Goal: Navigation & Orientation: Go to known website

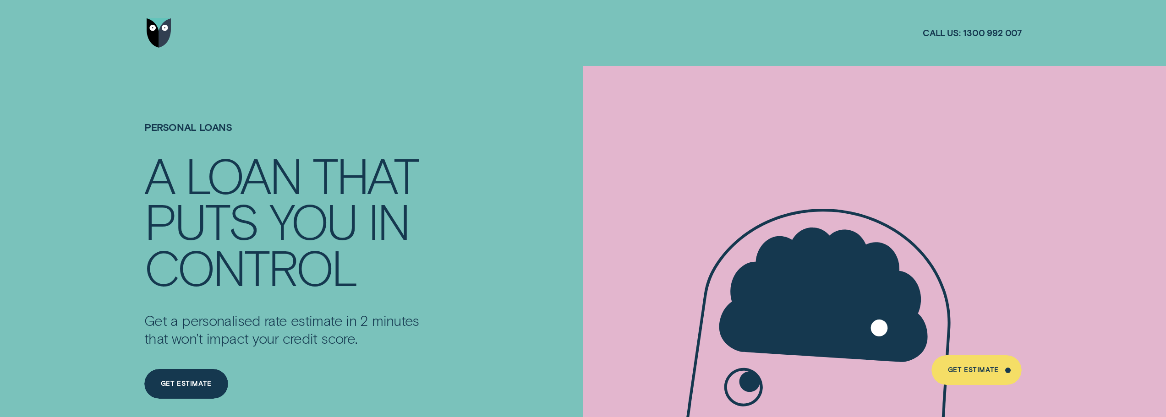
click at [158, 31] on img "Go to home page" at bounding box center [159, 33] width 25 height 30
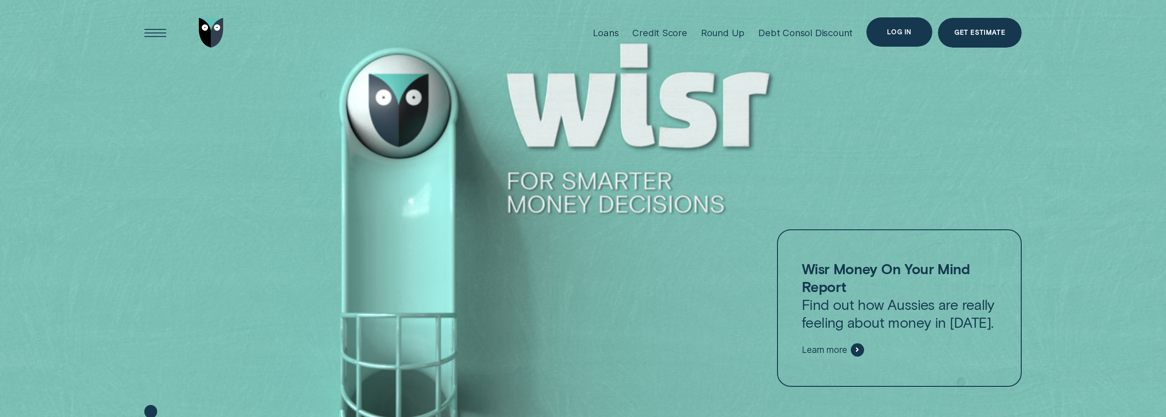
click at [906, 35] on div "Log in" at bounding box center [899, 32] width 24 height 6
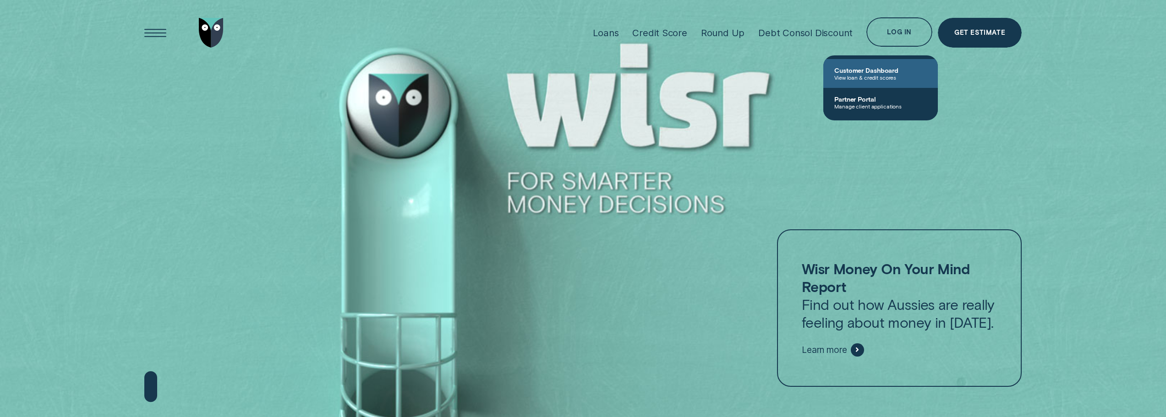
click at [871, 72] on span "Customer Dashboard" at bounding box center [880, 70] width 93 height 8
